Goal: Transaction & Acquisition: Purchase product/service

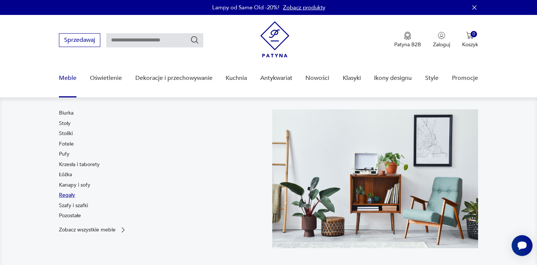
click at [64, 197] on link "Regały" at bounding box center [67, 194] width 16 height 7
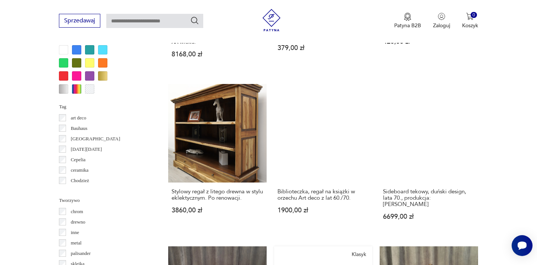
scroll to position [761, 0]
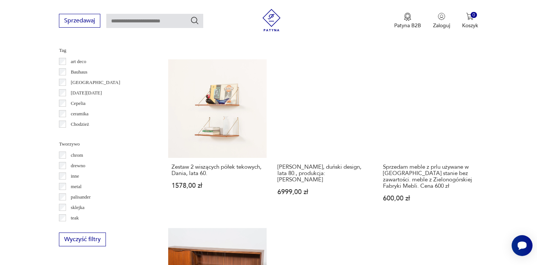
scroll to position [843, 0]
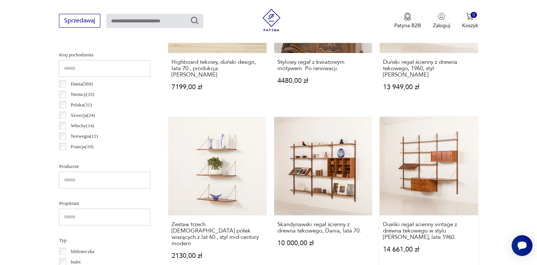
scroll to position [391, 0]
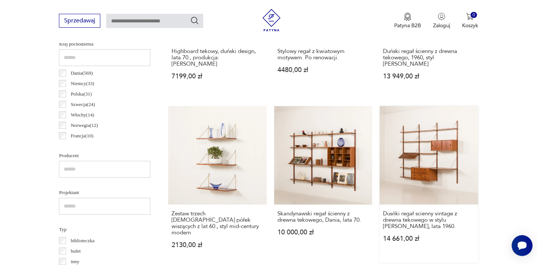
click at [379, 124] on link "Dusńki regał scienny vintage z drewna tekowego w stylu [PERSON_NAME], lata 1960…" at bounding box center [428, 184] width 98 height 156
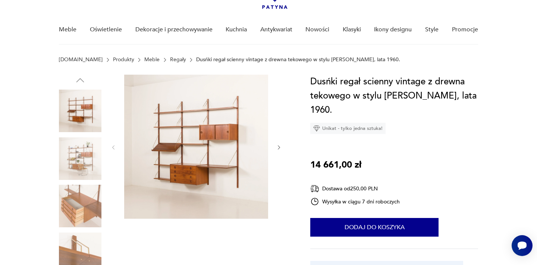
scroll to position [71, 0]
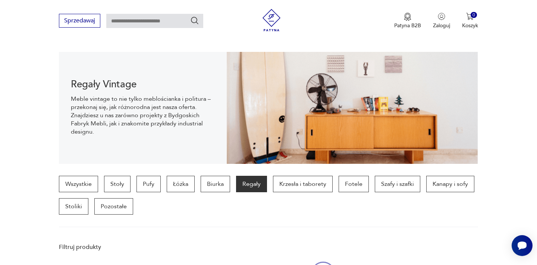
scroll to position [391, 0]
